Goal: Communication & Community: Answer question/provide support

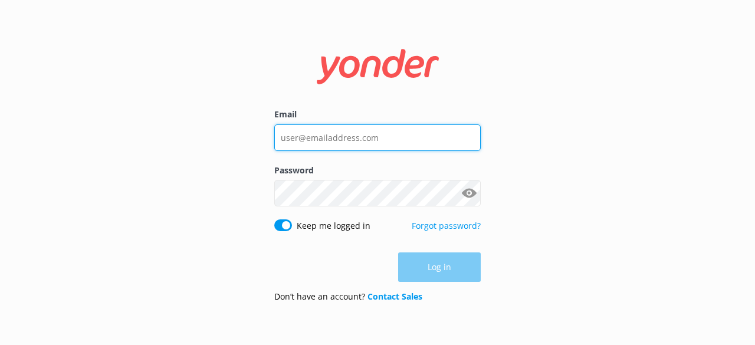
type input "[EMAIL_ADDRESS][DOMAIN_NAME]"
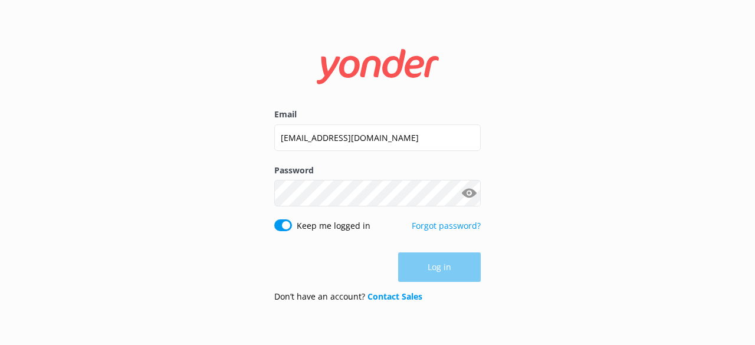
click at [433, 276] on div "Log in" at bounding box center [377, 268] width 207 height 30
click at [434, 275] on button "Log in" at bounding box center [439, 268] width 83 height 30
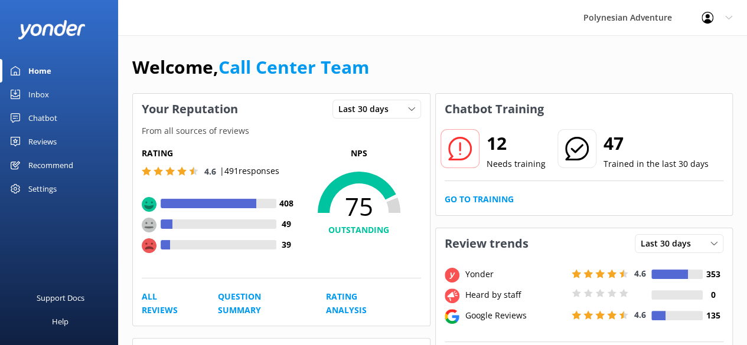
click at [50, 95] on link "Inbox" at bounding box center [59, 95] width 118 height 24
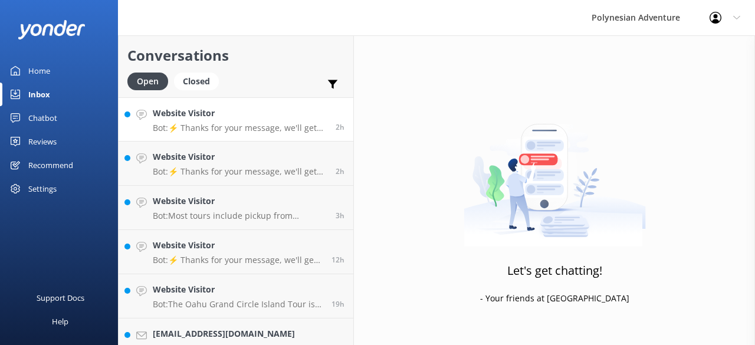
click at [210, 123] on p "Bot: ⚡ Thanks for your message, we'll get back to you as soon as we can. You're…" at bounding box center [240, 128] width 174 height 11
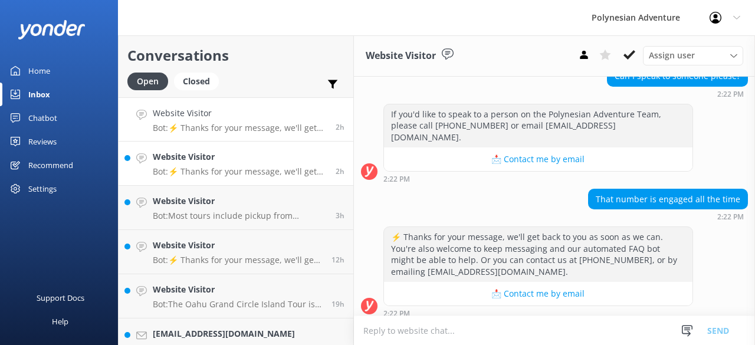
scroll to position [798, 0]
click at [209, 166] on div "Website Visitor Bot: ⚡ Thanks for your message, we'll get back to you as soon a…" at bounding box center [240, 163] width 174 height 26
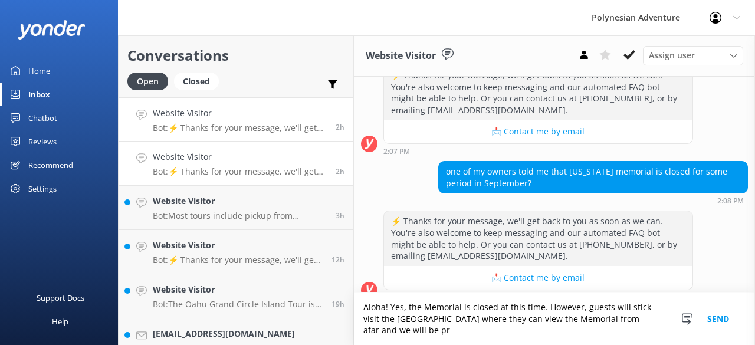
scroll to position [342, 0]
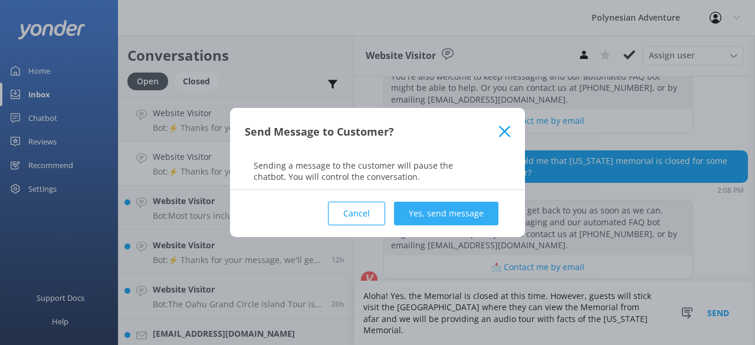
type textarea "Aloha! Yes, the Memorial is closed at this time. However, guests will stick vis…"
click at [425, 208] on button "Yes, send message" at bounding box center [446, 214] width 104 height 24
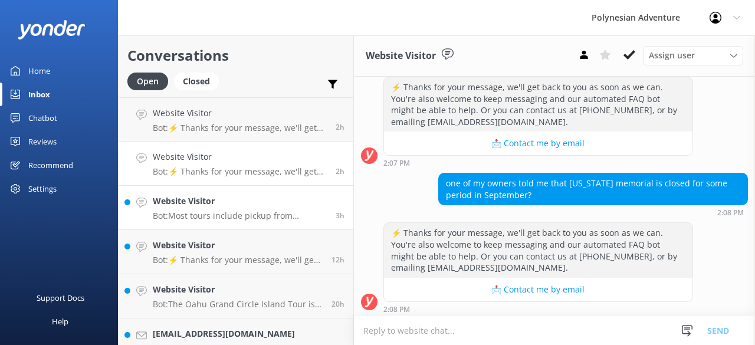
scroll to position [396, 0]
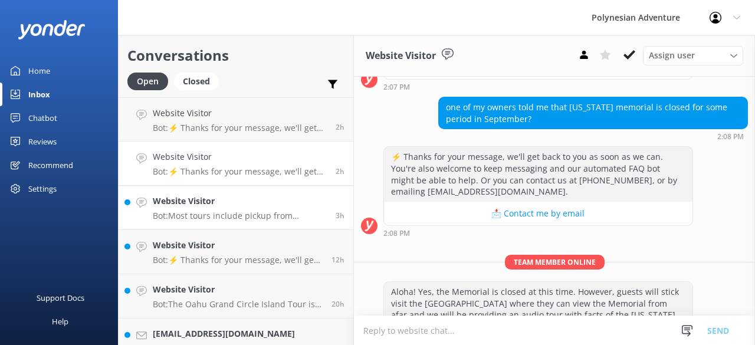
click at [202, 212] on p "Bot: Most tours include pickup from designated hotels or airports. If you haven…" at bounding box center [240, 216] width 174 height 11
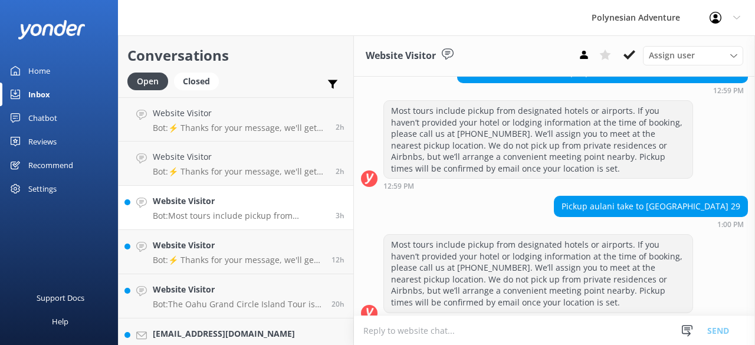
scroll to position [307, 0]
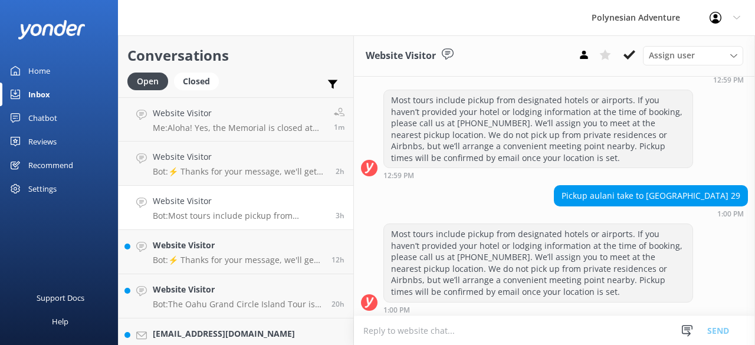
click at [415, 322] on textarea at bounding box center [554, 330] width 401 height 29
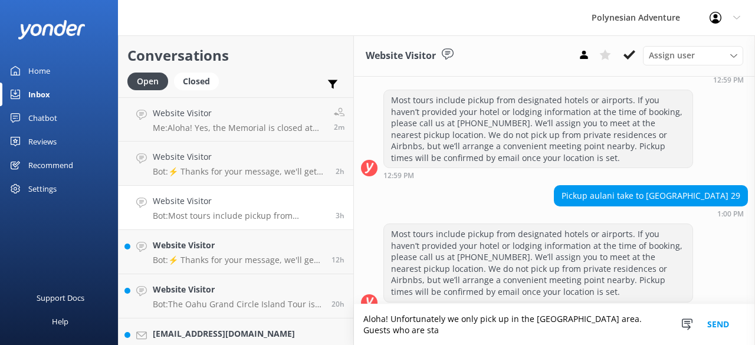
scroll to position [319, 0]
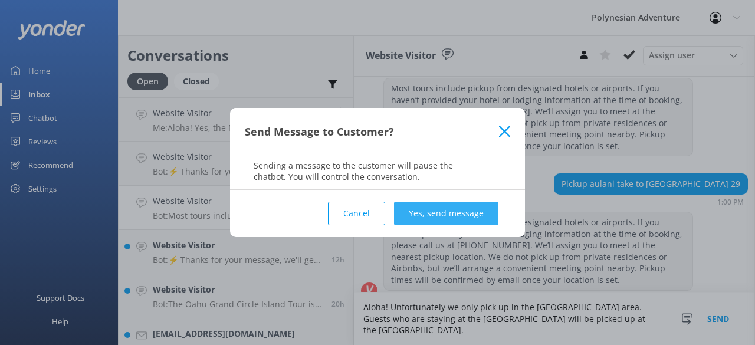
type textarea "Aloha! Unfortunately we only pick up in the [GEOGRAPHIC_DATA] area. Guests who …"
click at [434, 206] on button "Yes, send message" at bounding box center [446, 214] width 104 height 24
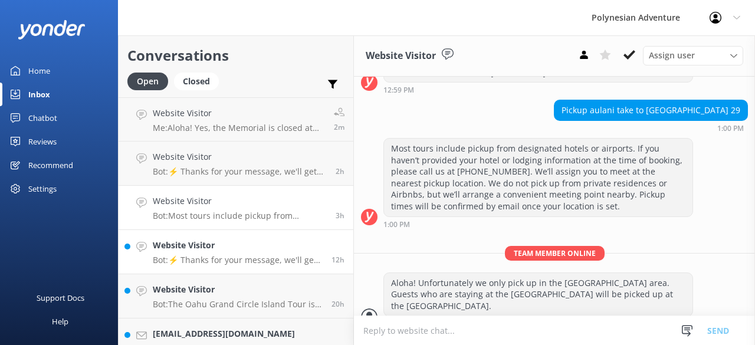
scroll to position [395, 0]
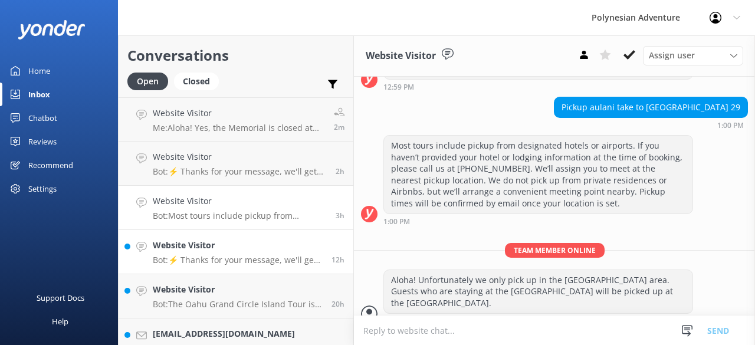
click at [189, 248] on h4 "Website Visitor" at bounding box center [238, 245] width 170 height 13
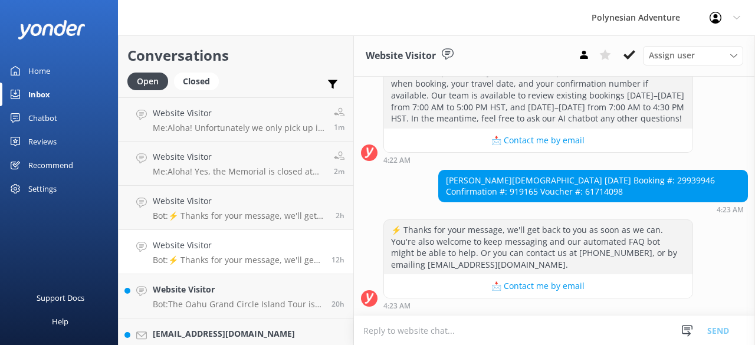
scroll to position [209, 0]
drag, startPoint x: 502, startPoint y: 181, endPoint x: 431, endPoint y: 176, distance: 71.0
click at [431, 176] on div "[PERSON_NAME][DEMOGRAPHIC_DATA] [DATE] Booking #: 29939946 Confirmation #: 9191…" at bounding box center [554, 192] width 401 height 44
copy div "[PERSON_NAME]"
click at [508, 323] on textarea at bounding box center [554, 330] width 401 height 29
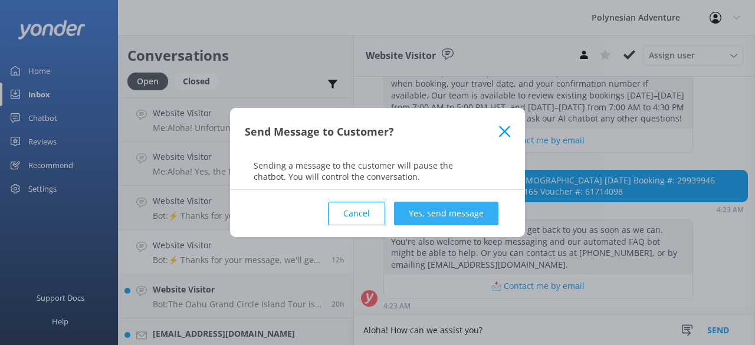
type textarea "Aloha! How can we assist you?"
click at [404, 213] on button "Yes, send message" at bounding box center [446, 214] width 104 height 24
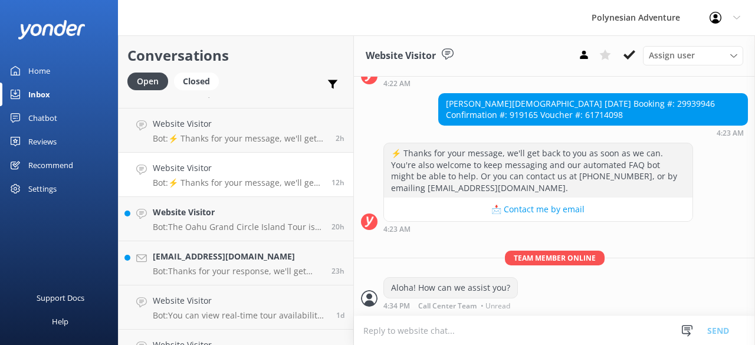
scroll to position [84, 0]
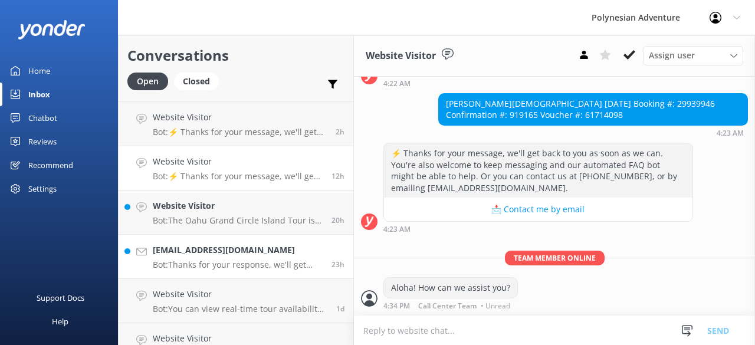
click at [217, 263] on p "Bot: Thanks for your response, we'll get back to you as soon as we can during o…" at bounding box center [238, 265] width 170 height 11
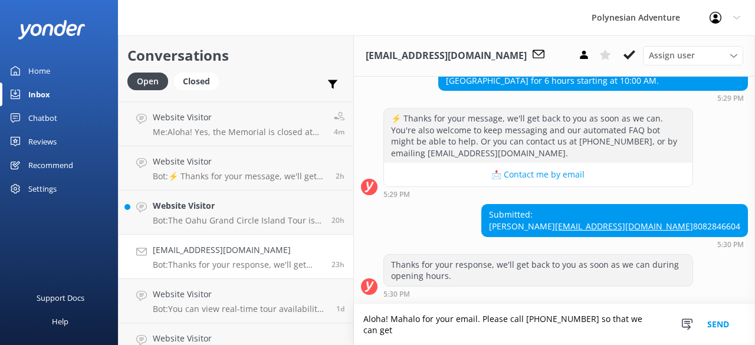
scroll to position [331, 0]
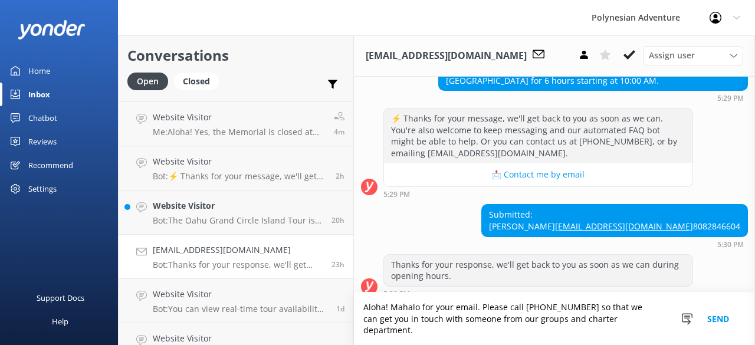
click at [478, 320] on textarea "Aloha! Mahalo for your email. Please call [PHONE_NUMBER] so that we can get you…" at bounding box center [554, 319] width 401 height 53
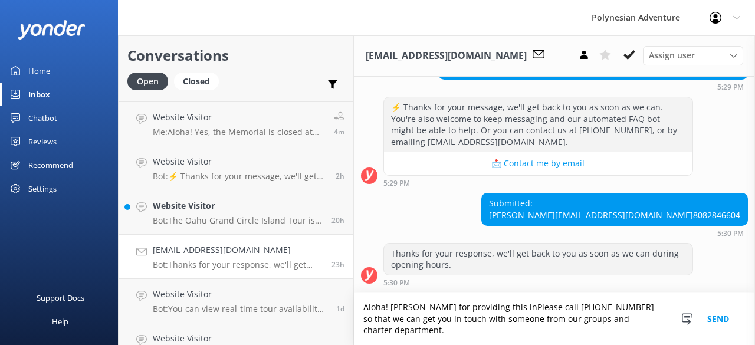
scroll to position [342, 0]
click at [432, 332] on textarea "Aloha! Mahalo for providing this information. Please call [PHONE_NUMBER] so tha…" at bounding box center [554, 319] width 401 height 53
type textarea "Aloha! Mahalo for providing this information. Please call [PHONE_NUMBER] so tha…"
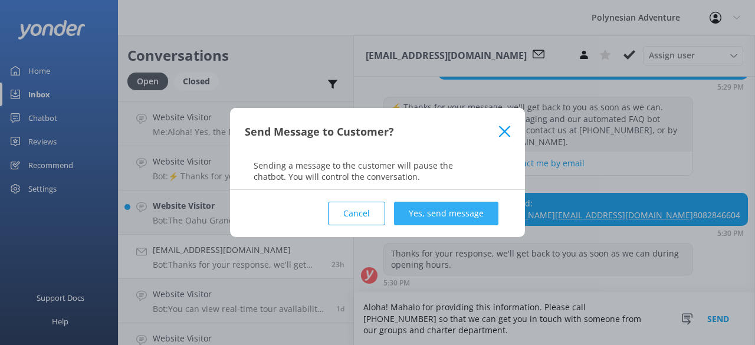
click at [445, 218] on button "Yes, send message" at bounding box center [446, 214] width 104 height 24
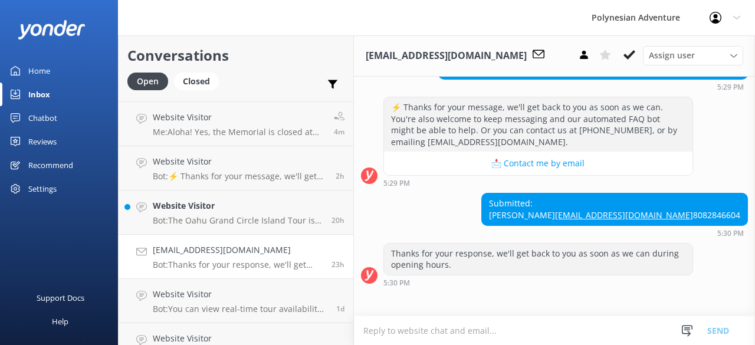
scroll to position [319, 0]
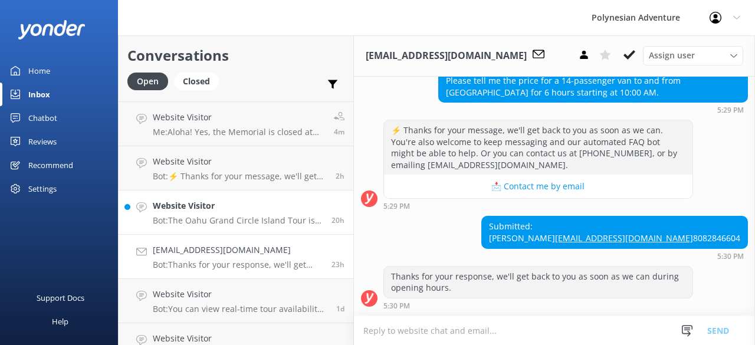
click at [201, 211] on h4 "Website Visitor" at bounding box center [238, 205] width 170 height 13
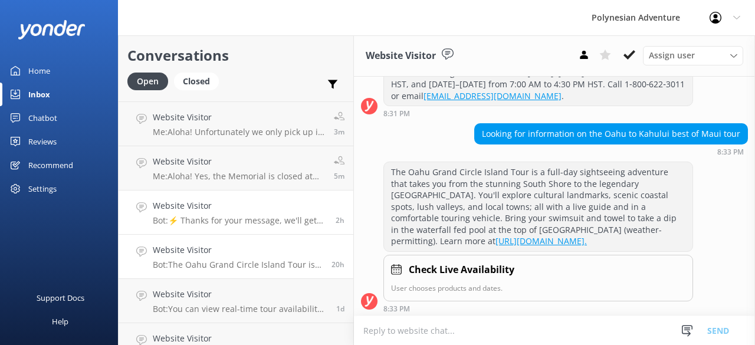
scroll to position [684, 0]
